Goal: Task Accomplishment & Management: Use online tool/utility

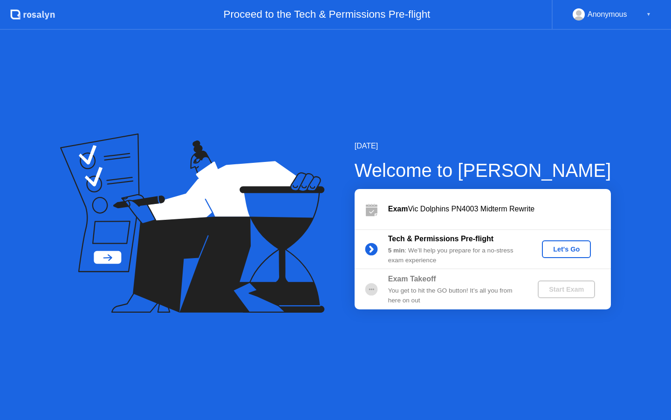
click at [575, 248] on div "Let's Go" at bounding box center [566, 248] width 41 height 7
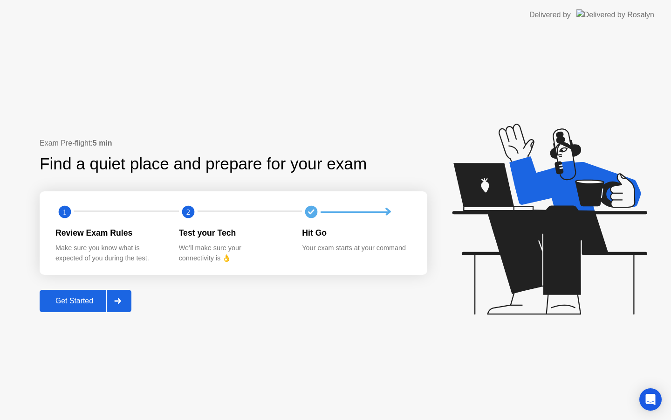
click at [73, 305] on div "Get Started" at bounding box center [74, 300] width 64 height 8
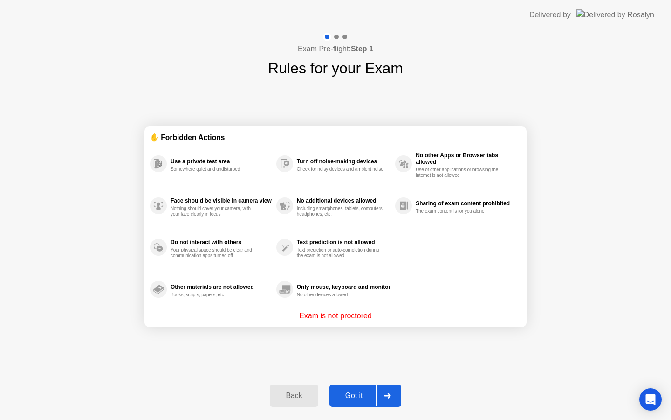
click at [363, 401] on button "Got it" at bounding box center [366, 395] width 72 height 22
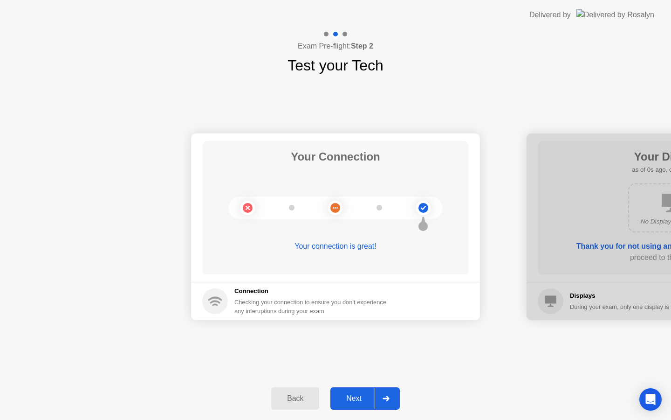
click at [362, 402] on div "Next" at bounding box center [353, 398] width 41 height 8
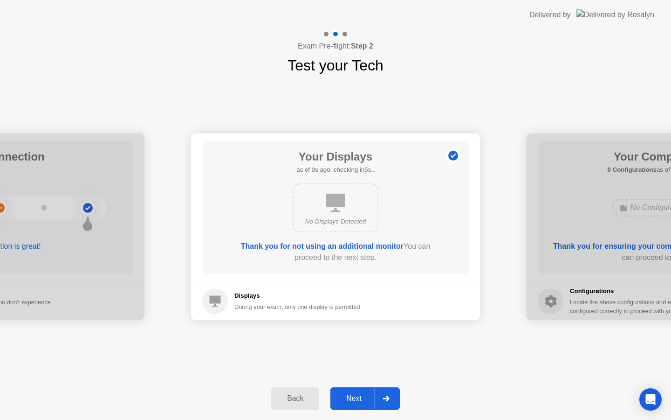
click at [362, 402] on div "Next" at bounding box center [353, 398] width 41 height 8
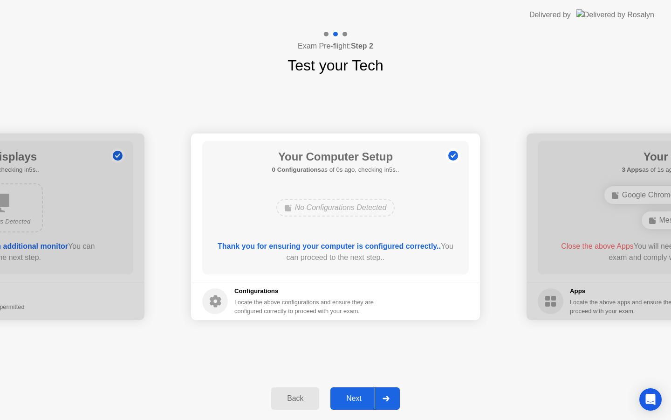
click at [362, 402] on div "Next" at bounding box center [353, 398] width 41 height 8
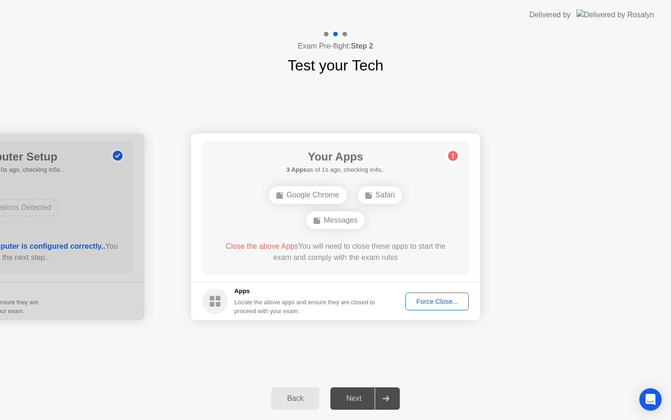
click at [423, 305] on div "Force Close..." at bounding box center [437, 300] width 57 height 7
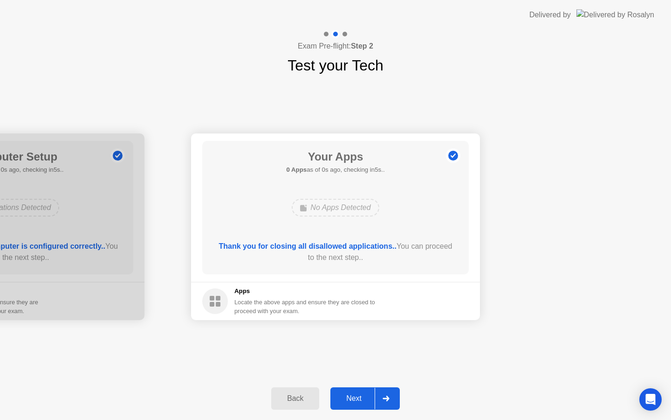
click at [357, 399] on div "Next" at bounding box center [353, 398] width 41 height 8
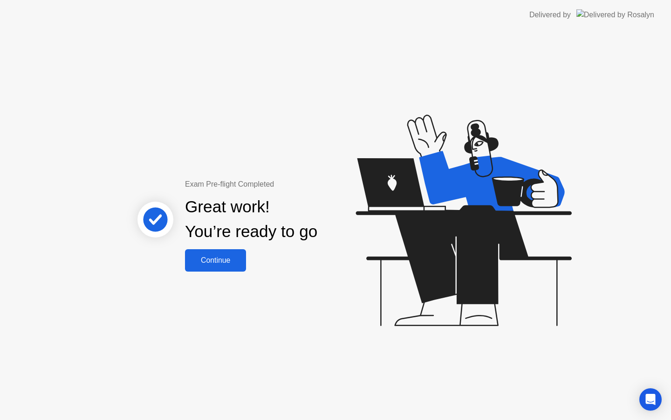
click at [201, 250] on button "Continue" at bounding box center [215, 260] width 61 height 22
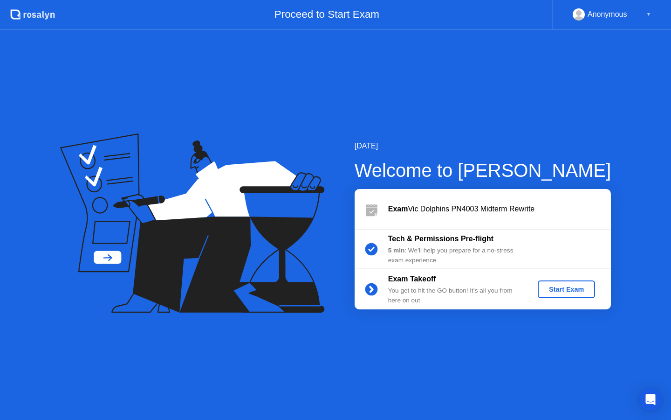
click at [547, 287] on div "Start Exam" at bounding box center [567, 288] width 50 height 7
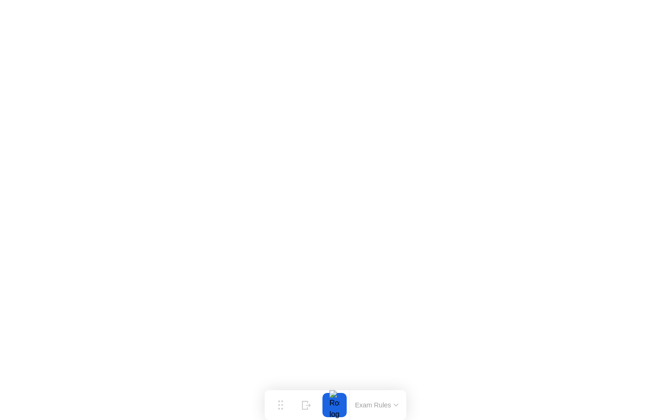
click at [389, 406] on button "Exam Rules" at bounding box center [376, 404] width 49 height 8
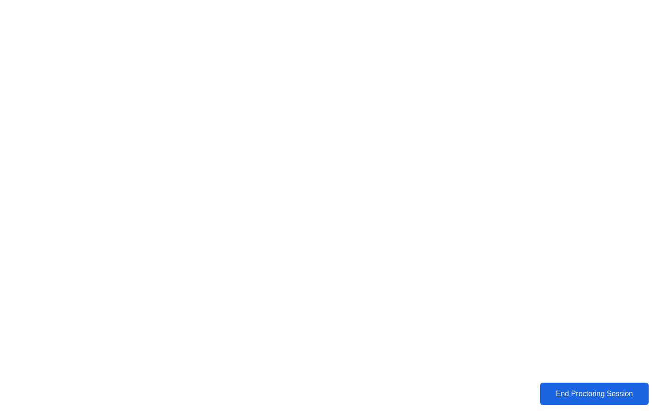
click at [576, 392] on div "End Proctoring Session" at bounding box center [594, 393] width 103 height 8
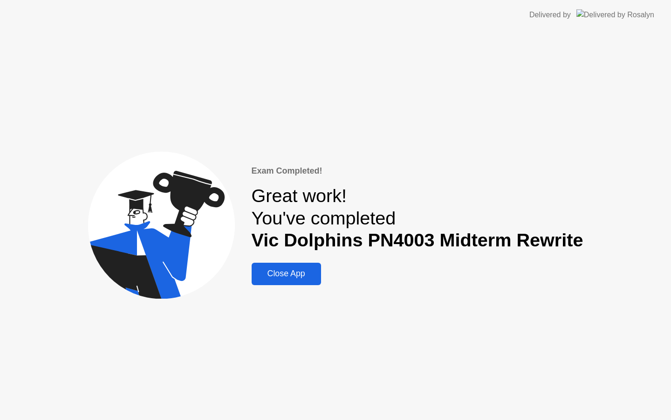
click at [293, 278] on div "Close App" at bounding box center [287, 273] width 64 height 10
